Goal: Check status: Check status

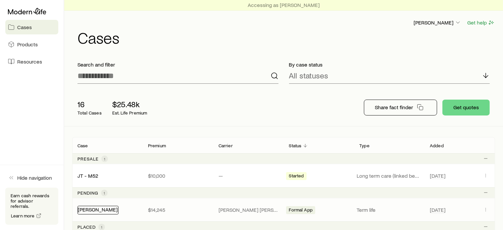
click at [93, 210] on link "[PERSON_NAME]" at bounding box center [98, 209] width 40 height 6
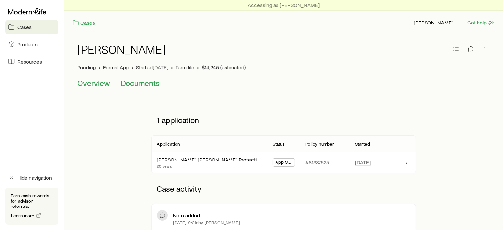
click at [143, 87] on span "Documents" at bounding box center [140, 83] width 39 height 9
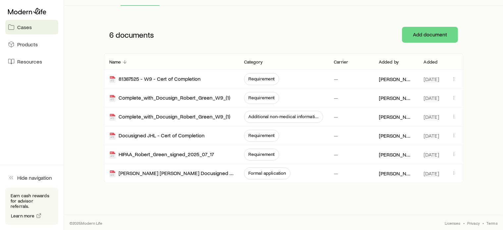
scroll to position [56, 0]
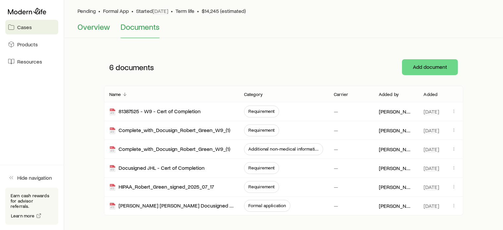
click at [96, 31] on button "Overview" at bounding box center [94, 30] width 32 height 16
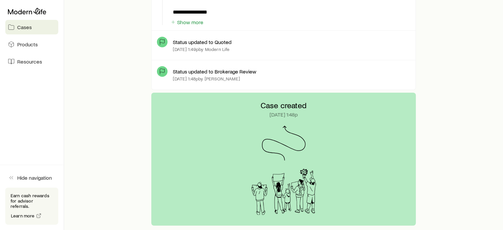
scroll to position [2746, 0]
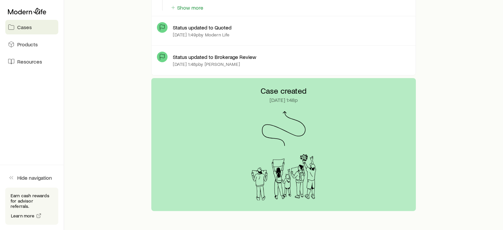
click at [348, 119] on div "Case created [DATE] 1:48p" at bounding box center [283, 144] width 264 height 133
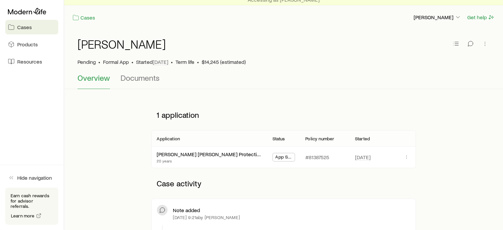
scroll to position [0, 0]
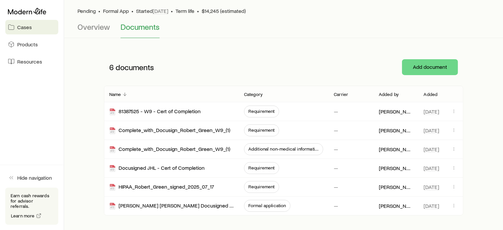
scroll to position [89, 0]
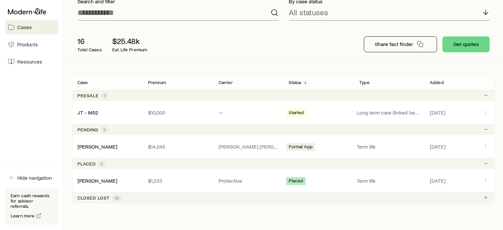
scroll to position [84, 0]
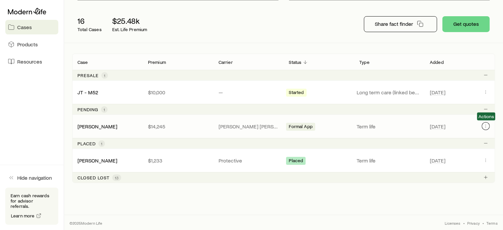
click at [484, 126] on icon "Client cases" at bounding box center [485, 126] width 5 height 5
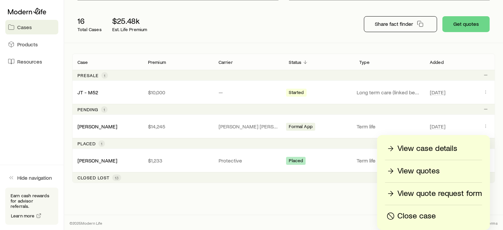
click at [397, 171] on div "View quotes" at bounding box center [413, 171] width 54 height 11
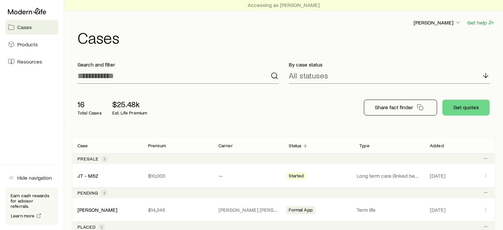
scroll to position [84, 0]
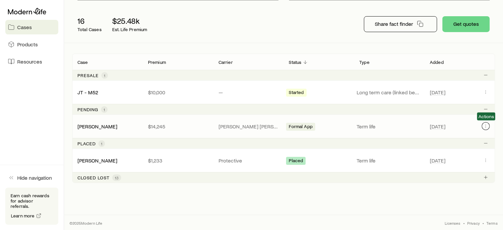
click at [484, 125] on icon "Client cases" at bounding box center [485, 126] width 5 height 5
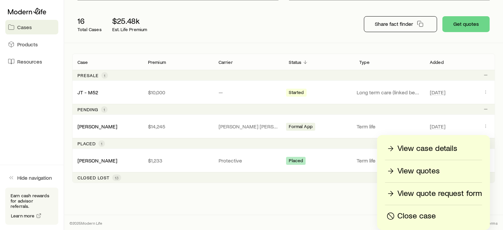
click at [424, 189] on p "View quote request form" at bounding box center [440, 194] width 85 height 11
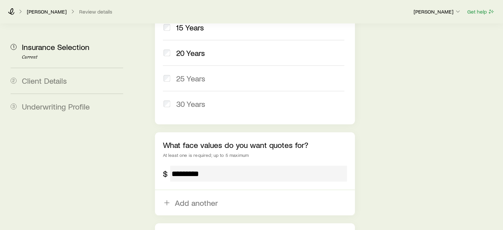
scroll to position [455, 0]
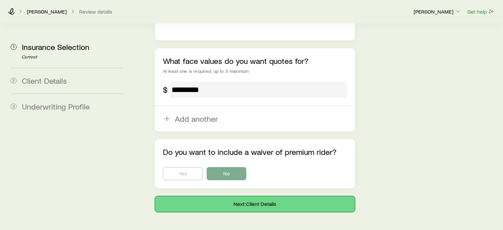
click at [270, 197] on button "Next: Client Details" at bounding box center [255, 205] width 200 height 16
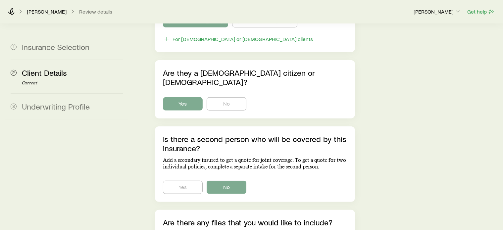
scroll to position [477, 0]
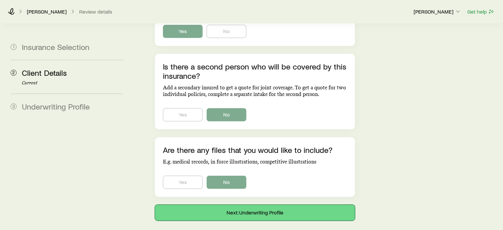
click at [305, 205] on button "Next: Underwriting Profile" at bounding box center [255, 213] width 200 height 16
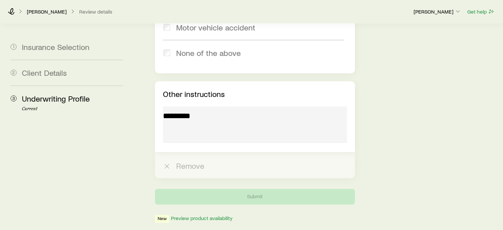
scroll to position [1075, 0]
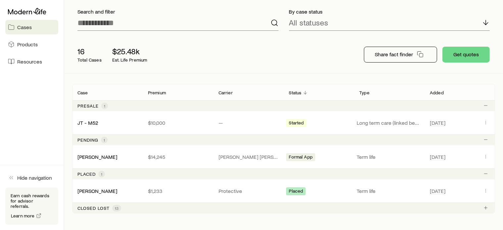
scroll to position [59, 0]
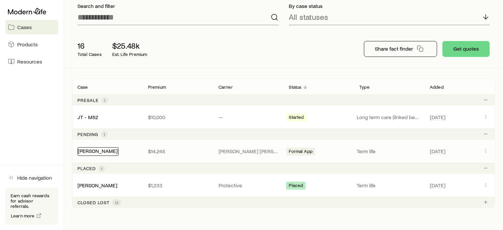
click at [101, 151] on link "[PERSON_NAME]" at bounding box center [98, 151] width 40 height 6
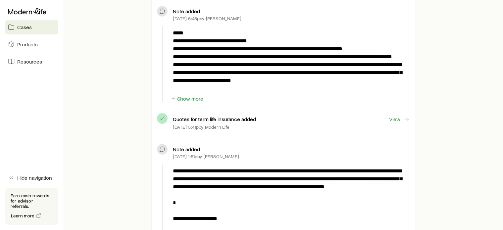
scroll to position [2409, 0]
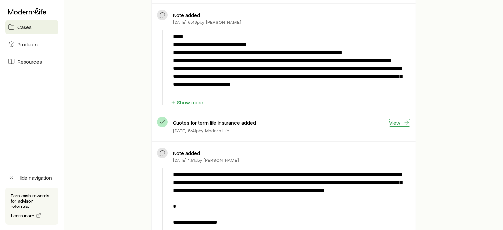
click at [400, 119] on link "View" at bounding box center [399, 123] width 21 height 8
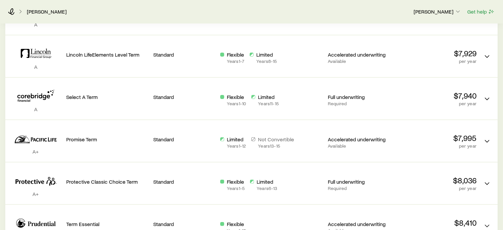
scroll to position [362, 0]
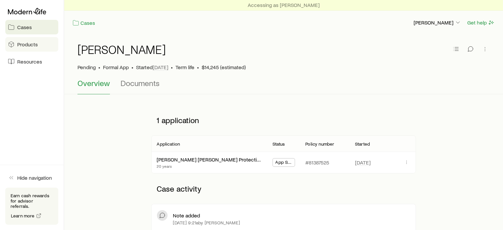
click at [24, 47] on span "Products" at bounding box center [27, 44] width 21 height 7
click at [144, 77] on div "[PERSON_NAME] • Formal App • Started [DATE] • Term life • $14,245 (estimated)" at bounding box center [284, 57] width 413 height 44
click at [121, 83] on span "Documents" at bounding box center [140, 83] width 39 height 9
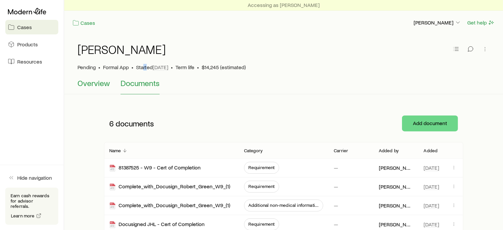
click at [80, 85] on span "Overview" at bounding box center [94, 83] width 32 height 9
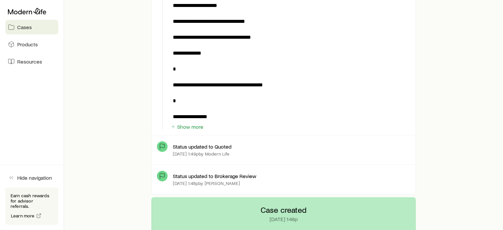
scroll to position [2759, 0]
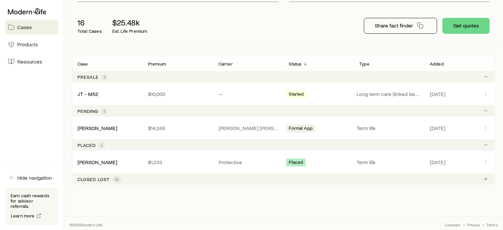
scroll to position [81, 0]
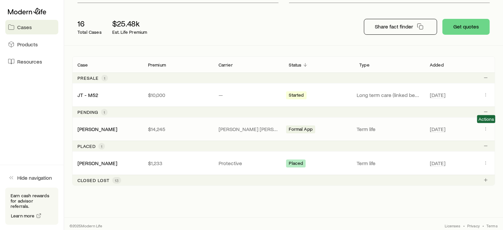
click at [489, 132] on span "Client cases" at bounding box center [486, 129] width 8 height 6
click at [486, 128] on icon "Client cases" at bounding box center [485, 128] width 5 height 5
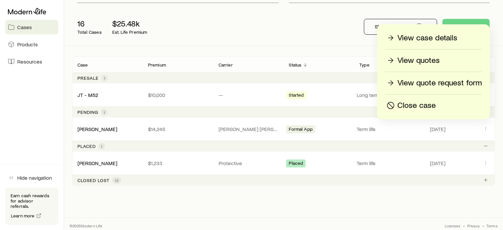
click at [387, 38] on div "View case details" at bounding box center [422, 38] width 72 height 11
